Goal: Information Seeking & Learning: Learn about a topic

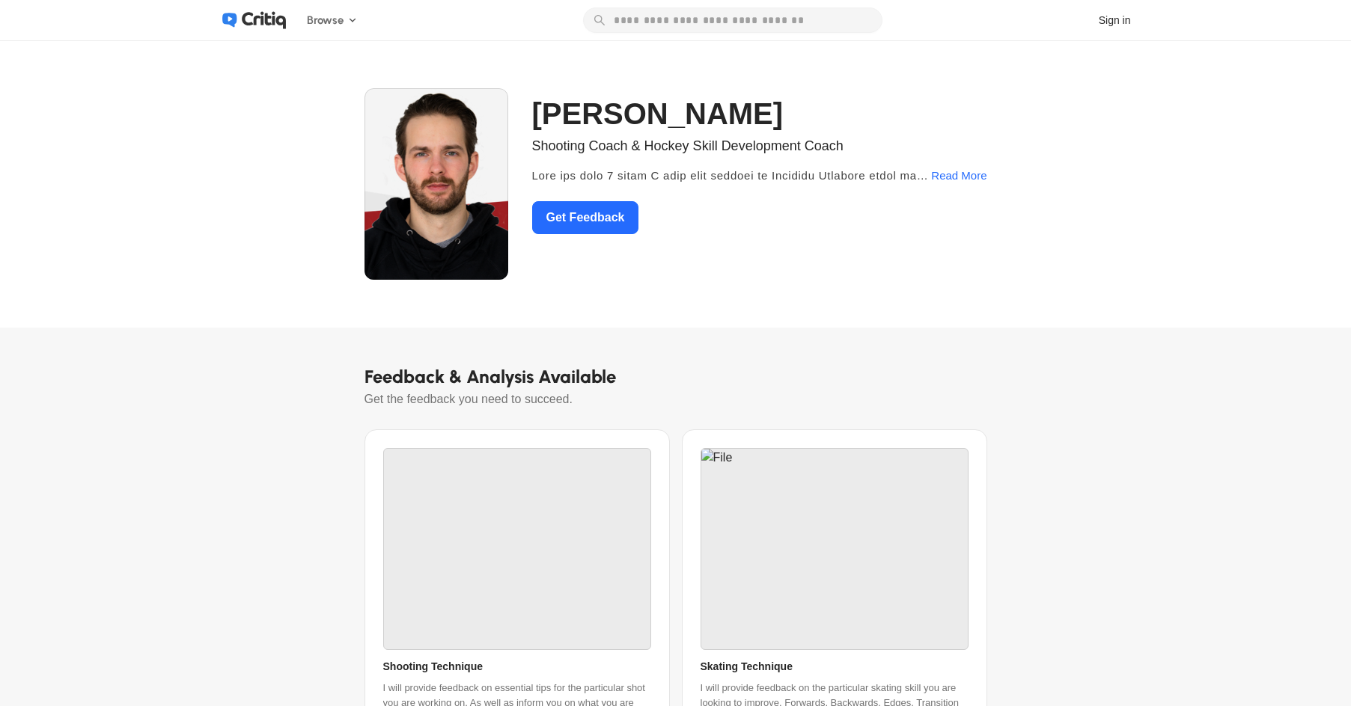
scroll to position [150, 0]
click at [959, 174] on div "Read More" at bounding box center [958, 175] width 55 height 27
